Goal: Task Accomplishment & Management: Manage account settings

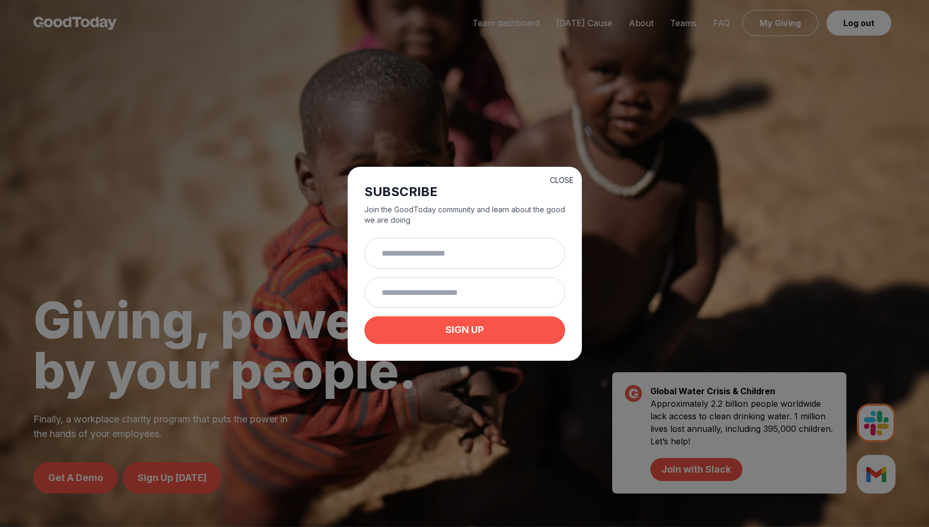
click at [573, 175] on button "CLOSE" at bounding box center [562, 180] width 24 height 10
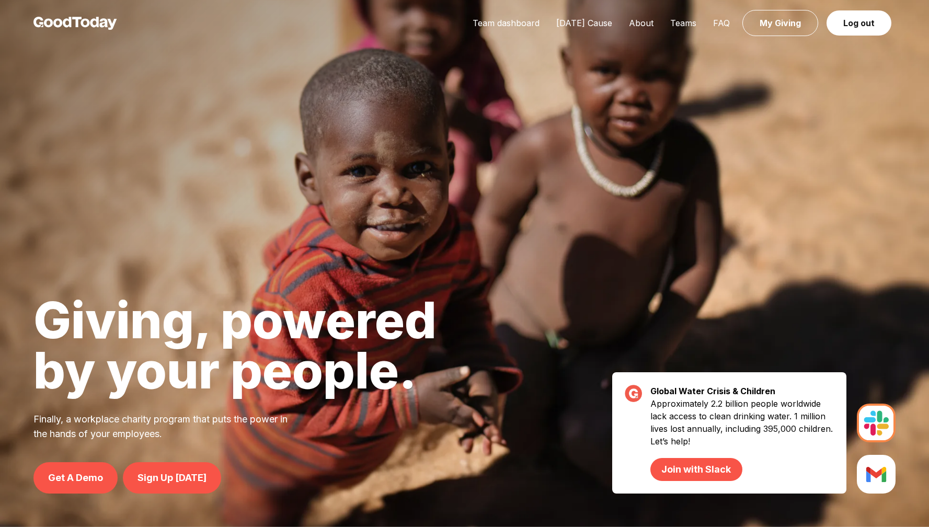
click at [464, 30] on div "Team dashboard Today's Cause About Teams FAQ My Giving Log out" at bounding box center [679, 23] width 431 height 13
click at [464, 27] on link "Team dashboard" at bounding box center [506, 23] width 84 height 10
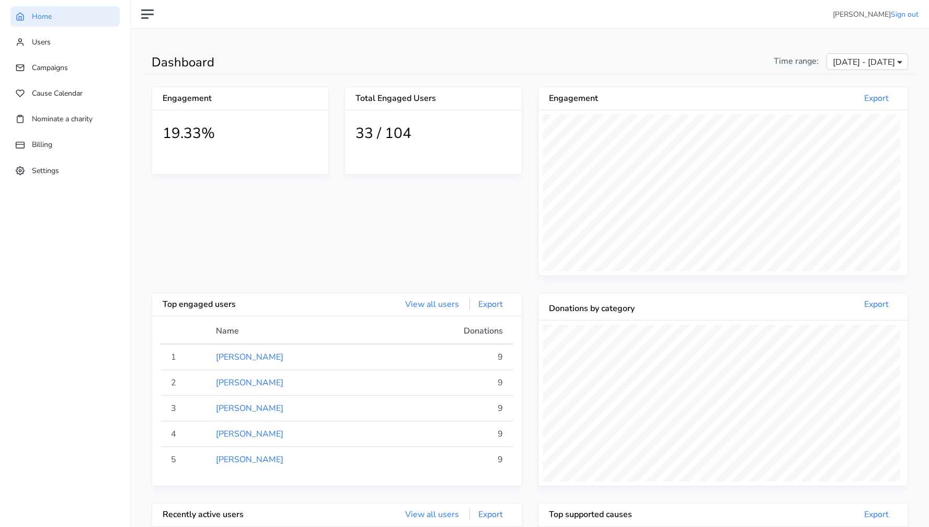
scroll to position [197, 366]
click at [44, 139] on link "Billing" at bounding box center [64, 144] width 109 height 20
click at [53, 51] on link "Users" at bounding box center [64, 42] width 109 height 20
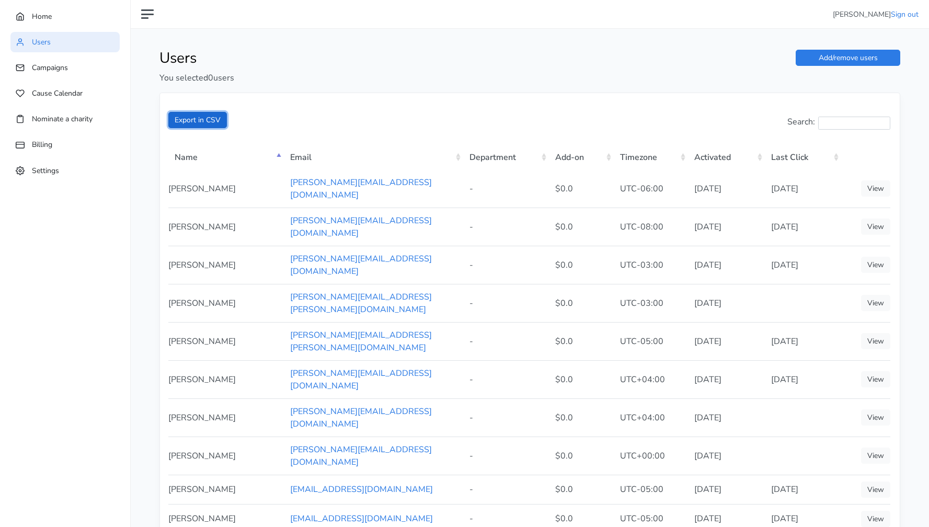
click at [201, 128] on button "Export in CSV" at bounding box center [197, 120] width 59 height 16
click at [50, 172] on span "Settings" at bounding box center [45, 170] width 27 height 10
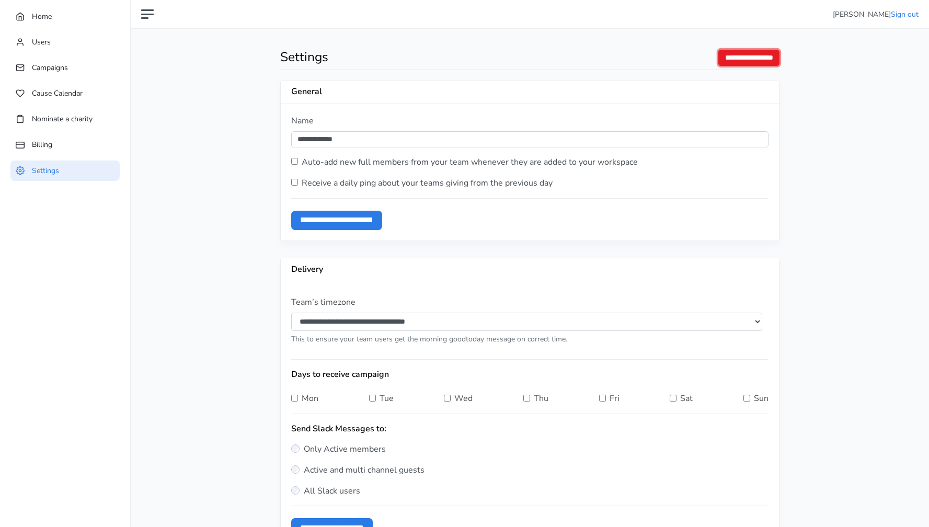
click at [727, 66] on input "**********" at bounding box center [748, 58] width 61 height 16
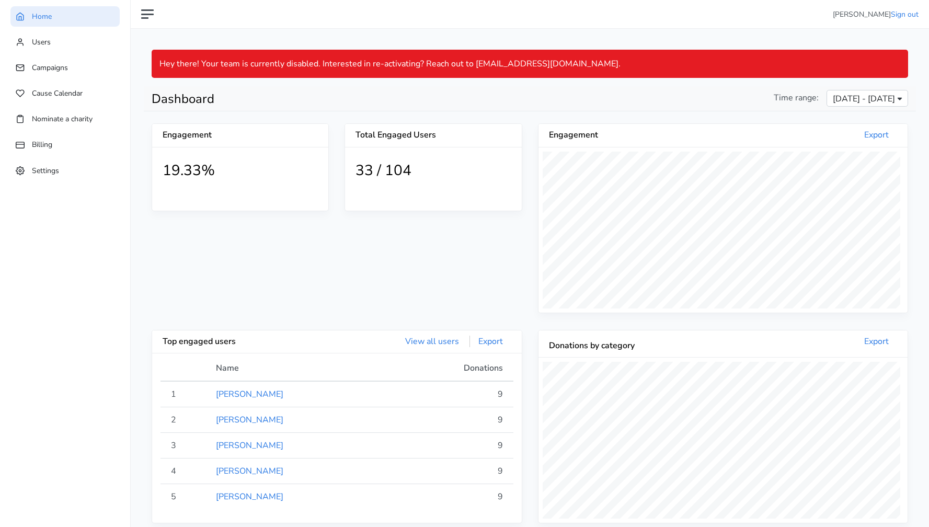
scroll to position [197, 366]
click at [36, 50] on link "Users" at bounding box center [64, 42] width 109 height 20
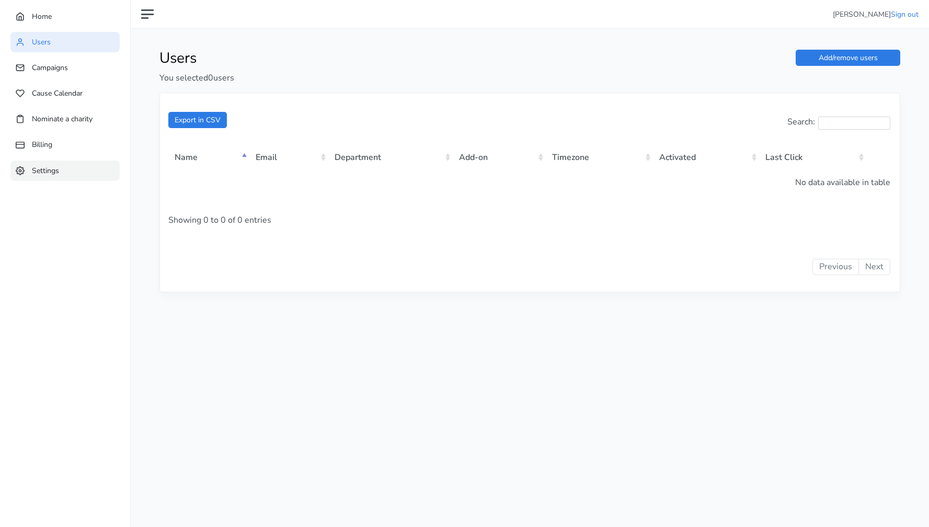
click at [41, 170] on span "Settings" at bounding box center [45, 170] width 27 height 10
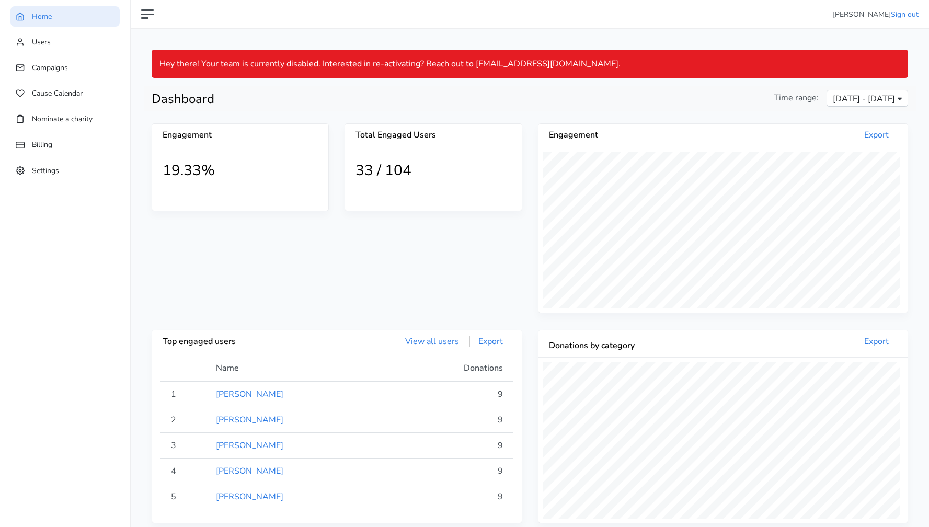
scroll to position [197, 366]
click at [239, 32] on main "Hey there! Your team is currently disabled. Interested in re-activating? Reach …" at bounding box center [530, 426] width 798 height 795
click at [666, 18] on div "[PERSON_NAME] Sign out" at bounding box center [538, 14] width 759 height 11
